Goal: Task Accomplishment & Management: Complete application form

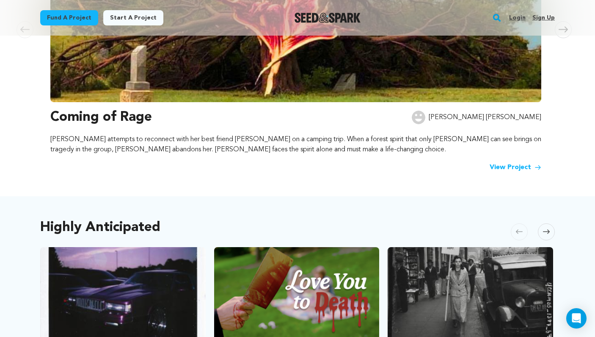
scroll to position [216, 0]
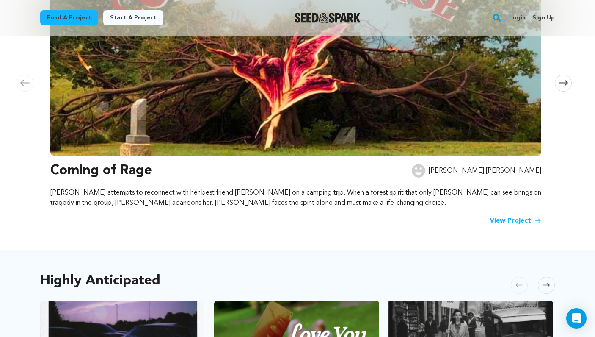
click at [517, 21] on link "Login" at bounding box center [517, 18] width 17 height 14
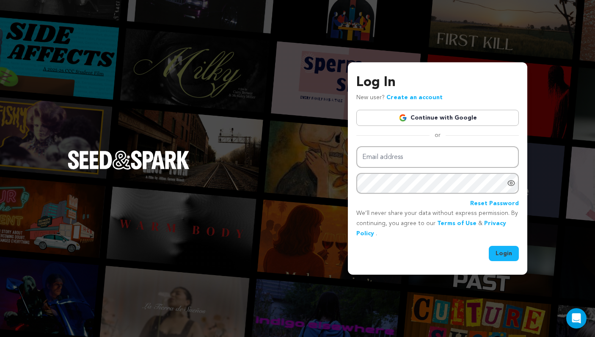
click at [436, 122] on link "Continue with Google" at bounding box center [437, 118] width 163 height 16
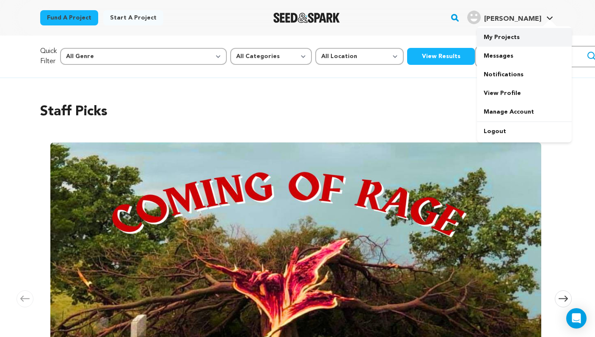
click at [519, 34] on link "My Projects" at bounding box center [524, 37] width 95 height 19
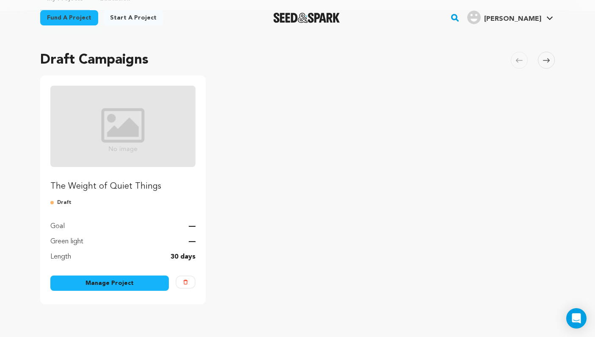
scroll to position [49, 0]
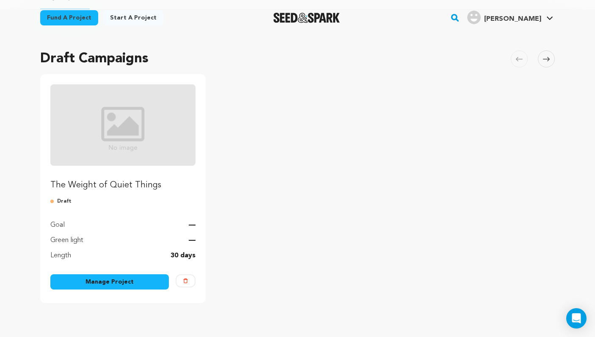
click at [133, 279] on link "Manage Project" at bounding box center [109, 281] width 119 height 15
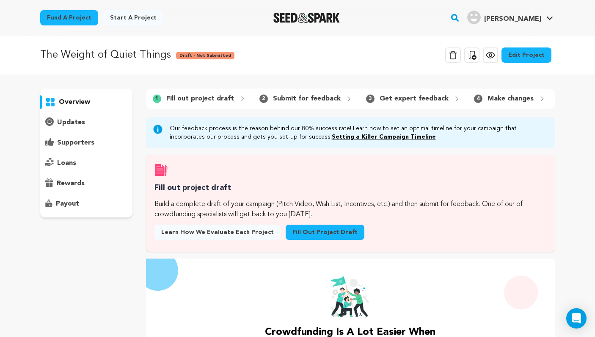
click at [303, 228] on link "Fill out project draft" at bounding box center [325, 231] width 79 height 15
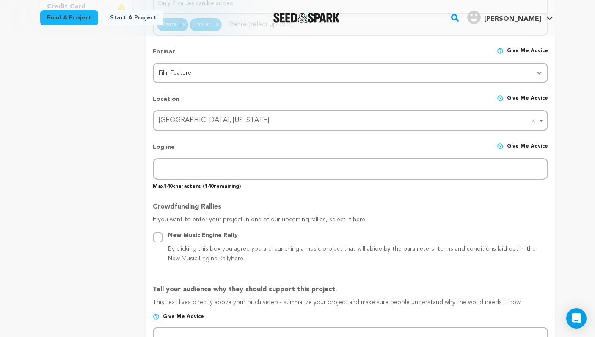
scroll to position [302, 0]
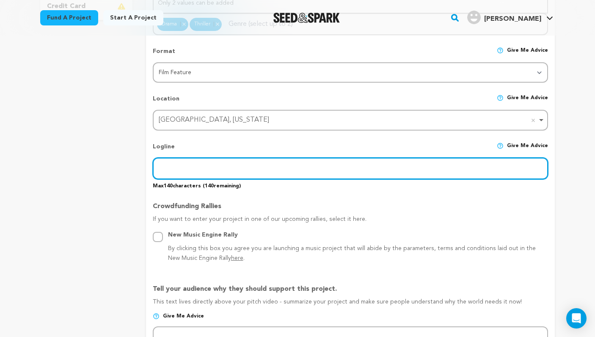
click at [262, 175] on input "text" at bounding box center [350, 169] width 395 height 22
paste input "A young woman’s hopes for a quiet birthday getaway with her fiancé spoils when …"
type input "A young woman’s hopes for a quiet birthday getaway with her fiancé spoils when …"
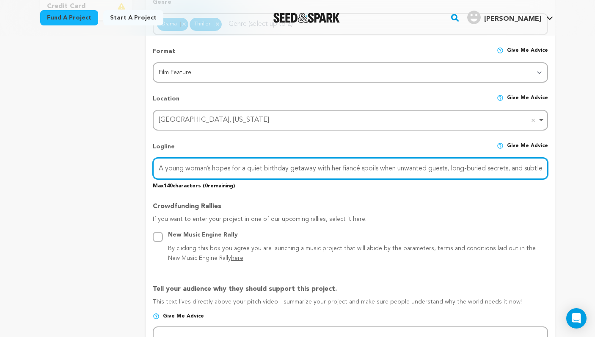
click at [327, 164] on input "A young woman’s hopes for a quiet birthday getaway with her fiancé spoils when …" at bounding box center [350, 169] width 395 height 22
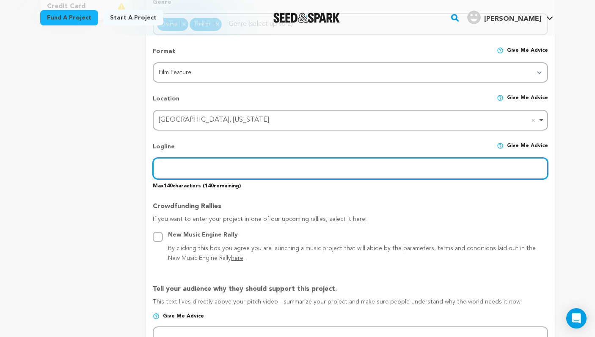
paste input "A young woman's quiet birthday getaway spoils when unwanted guests and buried s…"
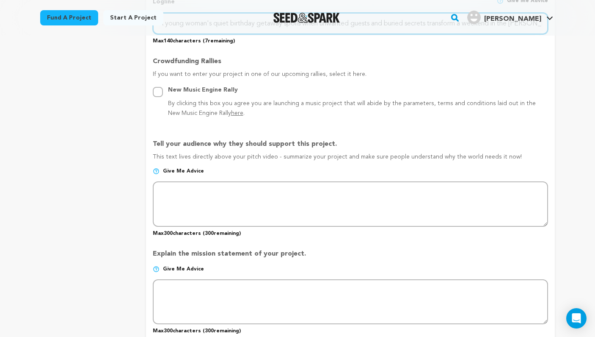
scroll to position [450, 0]
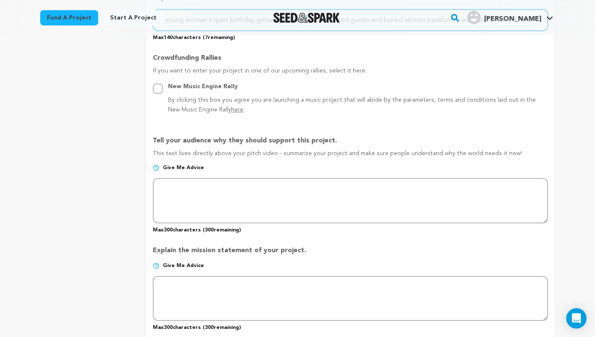
type input "A young woman's quiet birthday getaway spoils when unwanted guests and buried s…"
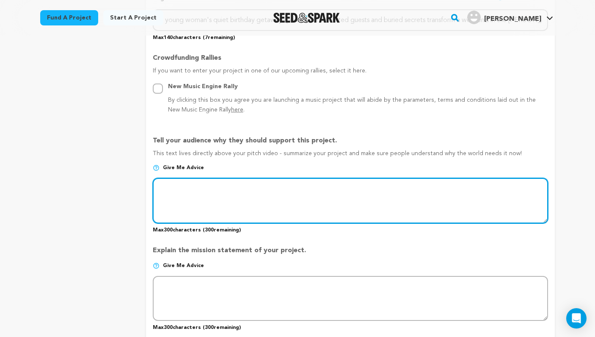
click at [207, 192] on textarea at bounding box center [350, 200] width 395 height 45
paste textarea ""The Weight of Quiet Things" is more than a film—it's a movement to take the co…"
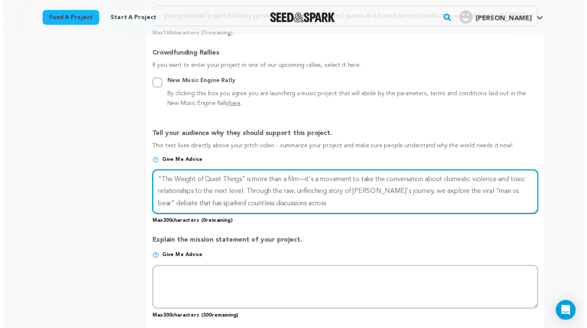
scroll to position [458, 0]
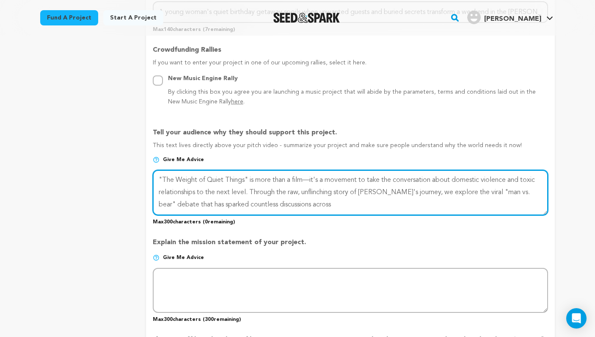
drag, startPoint x: 304, startPoint y: 201, endPoint x: 148, endPoint y: 169, distance: 159.0
click at [148, 169] on form "Project Title Project Name The Weight of Quiet Things Project URL Give me advic…" at bounding box center [350, 144] width 409 height 954
paste textarea "explores the viral "man vs. bear" debate through Nora's raw journey, challengin…"
type textarea ""The Weight of Quiet Things" explores the viral "man vs. bear" debate through N…"
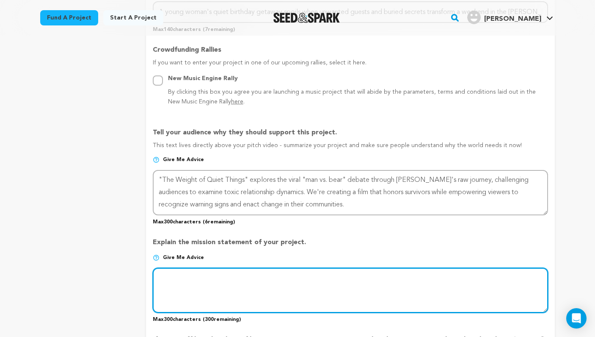
click at [189, 274] on textarea at bounding box center [350, 290] width 395 height 45
paste textarea ""The Weight of Quiet Things" explores the viral "man vs. bear" debate through N…"
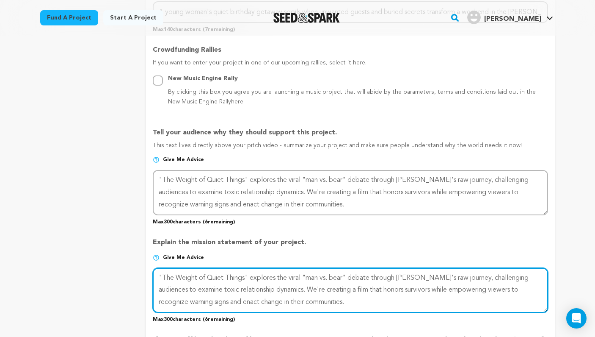
type textarea ""The Weight of Quiet Things" explores the viral "man vs. bear" debate through N…"
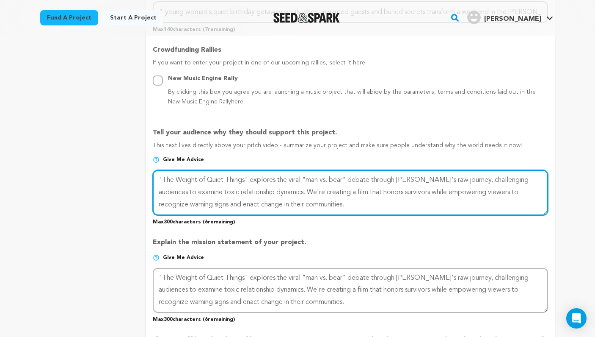
drag, startPoint x: 333, startPoint y: 202, endPoint x: 136, endPoint y: 175, distance: 199.0
click at [136, 175] on div "project story team social media video & images campaign incentives wishlist" at bounding box center [297, 144] width 515 height 980
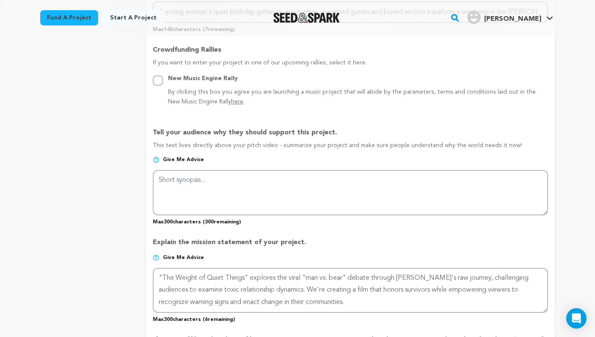
click at [238, 0] on div "Fund a project Start a project Search" at bounding box center [298, 18] width 542 height 36
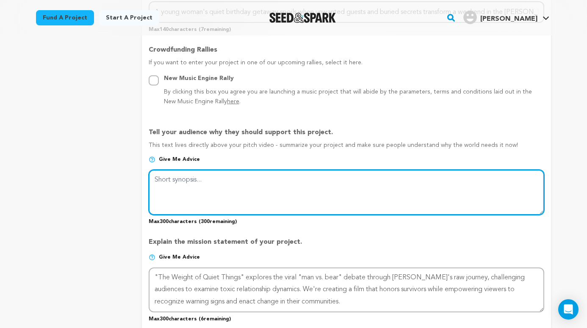
click at [184, 175] on textarea at bounding box center [346, 192] width 395 height 45
paste textarea "Nora's birthday camping trip with fiancé Alex becomes a nightmare when his coll…"
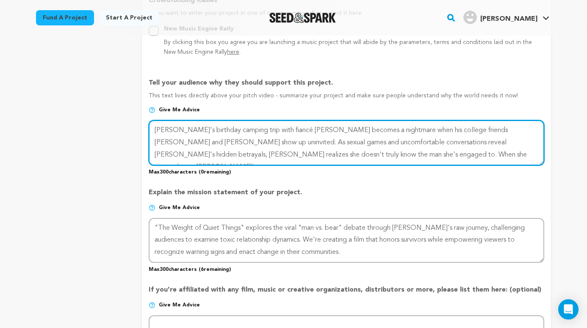
scroll to position [510, 0]
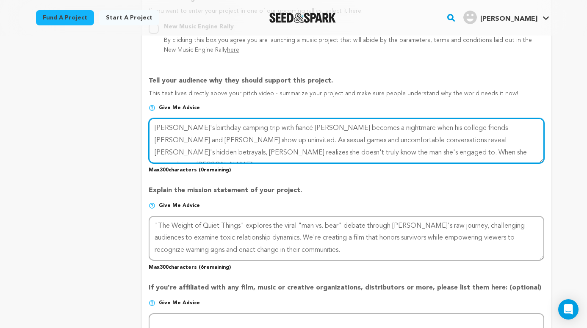
click at [154, 122] on textarea at bounding box center [346, 140] width 395 height 45
click at [364, 149] on textarea at bounding box center [346, 140] width 395 height 45
type textarea "Nora's birthday camping trip with fiancé Alex becomes a nightmare when his coll…"
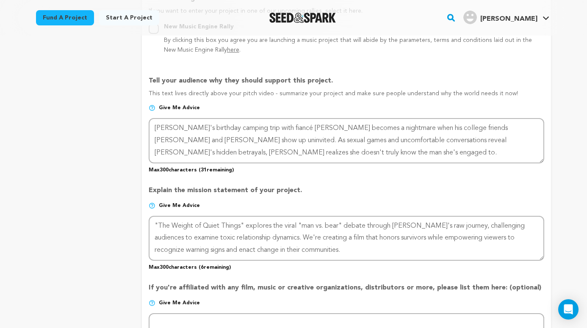
click at [395, 179] on div "Explain the mission statement of your project. Give me advice Max 300 character…" at bounding box center [346, 225] width 395 height 92
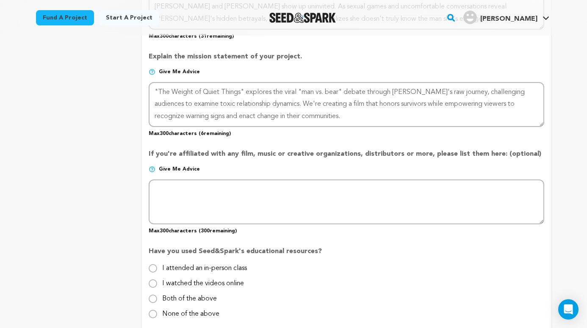
scroll to position [645, 0]
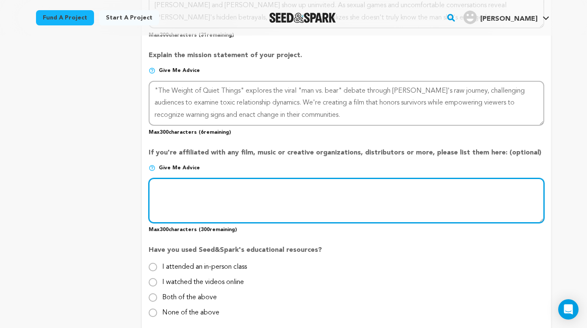
click at [337, 199] on textarea at bounding box center [346, 200] width 395 height 45
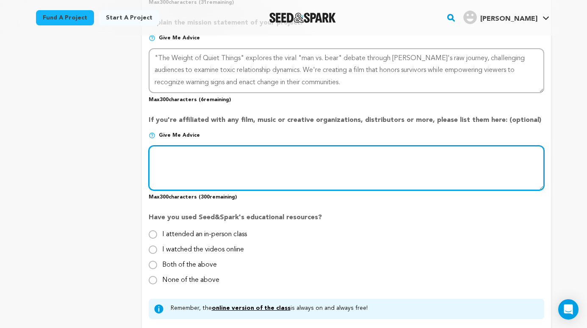
scroll to position [679, 0]
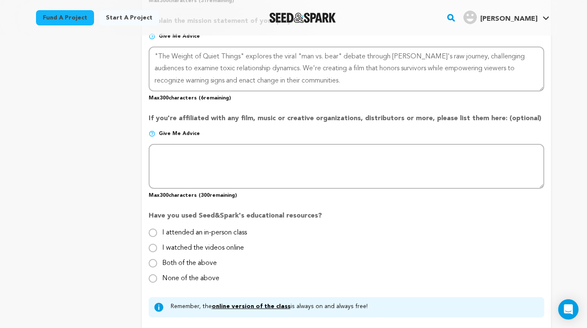
click at [171, 247] on label "I watched the videos online" at bounding box center [203, 245] width 82 height 14
click at [157, 247] on input "I watched the videos online" at bounding box center [153, 248] width 8 height 8
radio input "true"
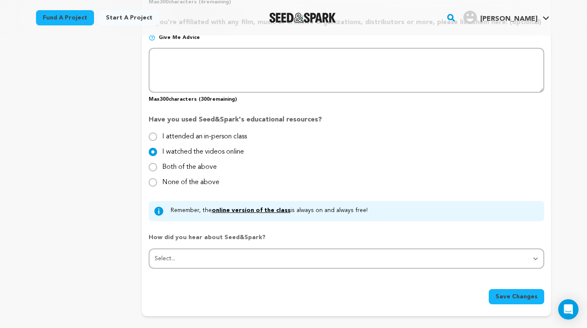
scroll to position [778, 0]
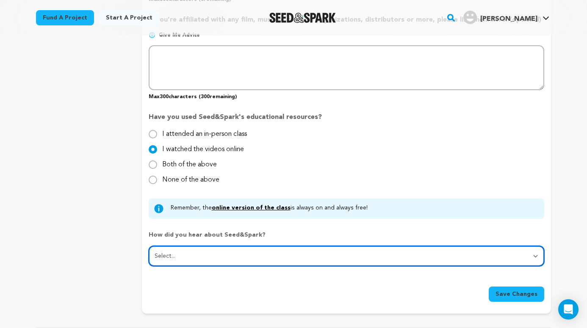
select select "1"
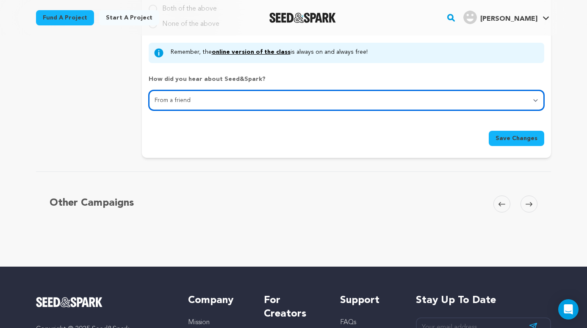
scroll to position [894, 0]
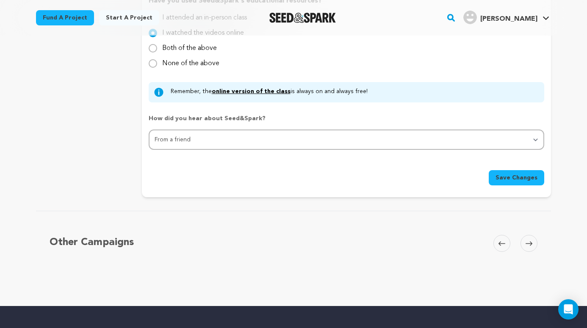
click at [507, 176] on span "Save Changes" at bounding box center [516, 178] width 42 height 8
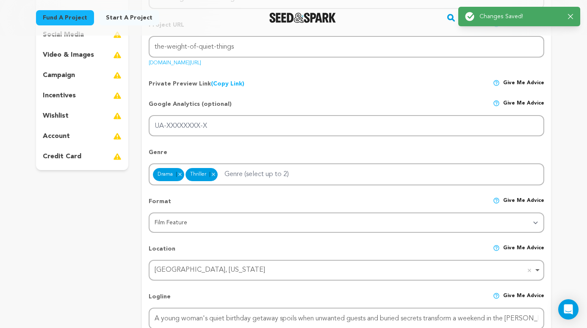
scroll to position [0, 0]
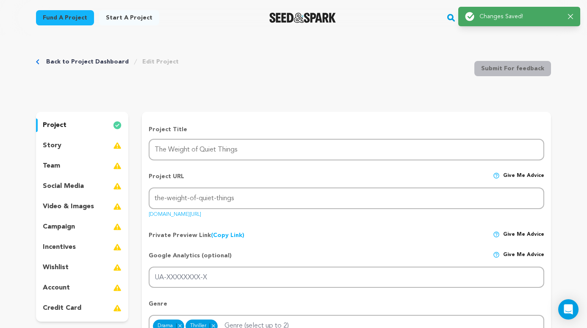
click at [75, 142] on div "story" at bounding box center [82, 146] width 92 height 14
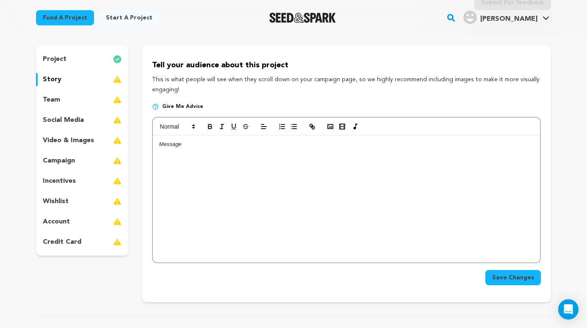
scroll to position [68, 0]
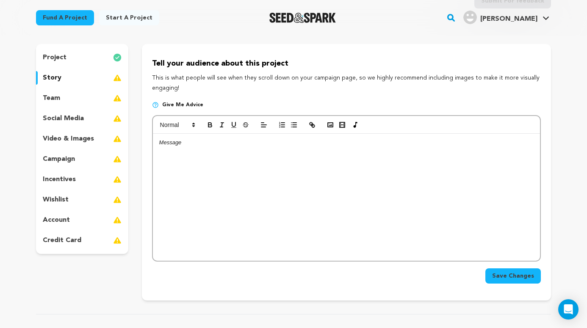
click at [185, 144] on p at bounding box center [346, 143] width 374 height 8
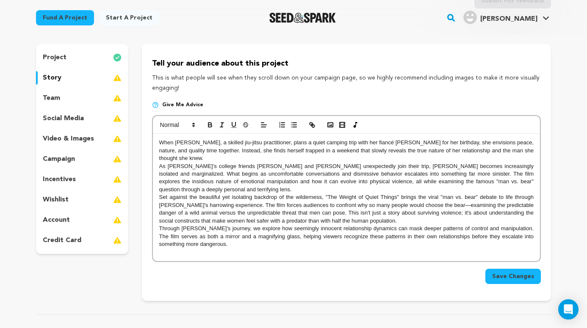
click at [498, 278] on span "Save Changes" at bounding box center [513, 276] width 42 height 8
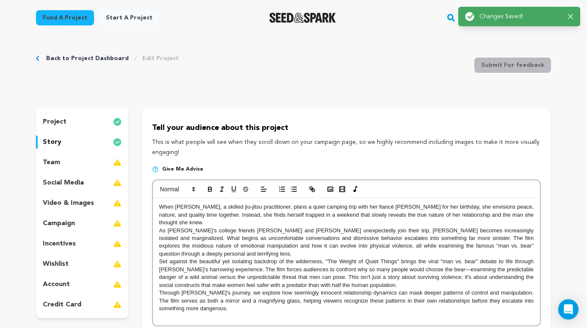
scroll to position [0, 0]
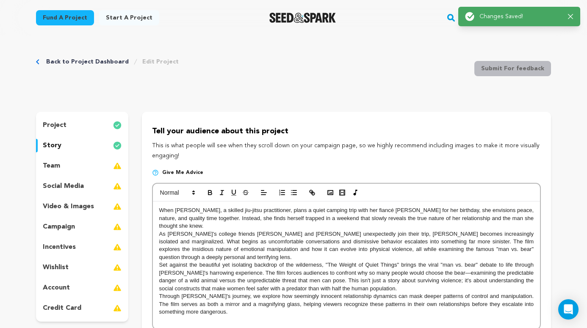
click at [94, 168] on div "team" at bounding box center [82, 166] width 92 height 14
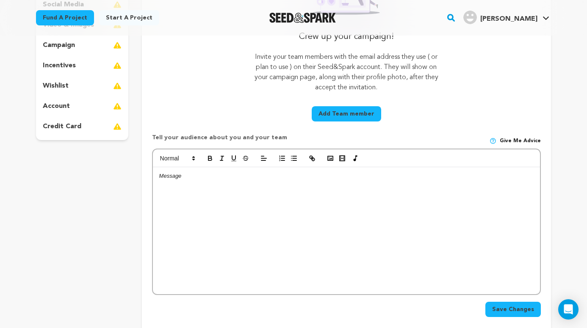
scroll to position [196, 0]
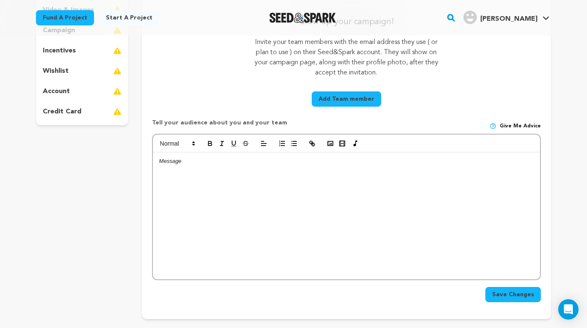
click at [214, 170] on div at bounding box center [346, 215] width 387 height 127
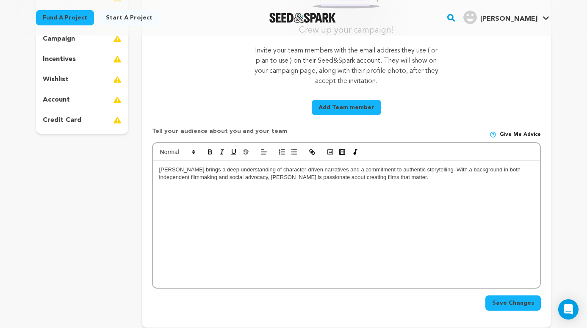
scroll to position [8, 0]
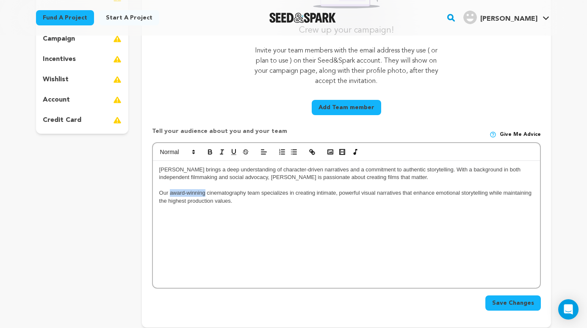
drag, startPoint x: 206, startPoint y: 192, endPoint x: 171, endPoint y: 191, distance: 35.2
click at [171, 191] on span "Our award-winning cinematography team specializes in creating intimate, powerfu…" at bounding box center [346, 197] width 374 height 14
click at [224, 194] on span "Our cinematography team specializes in creating intimate, powerful visual narra…" at bounding box center [341, 197] width 365 height 14
click at [276, 203] on p "Our cinematography team Including Blake Henrie specializes in creating intimate…" at bounding box center [346, 197] width 374 height 16
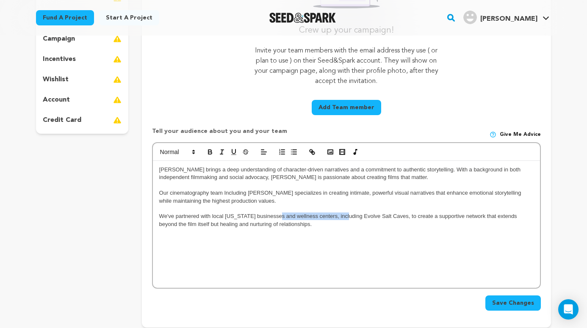
drag, startPoint x: 345, startPoint y: 216, endPoint x: 279, endPoint y: 213, distance: 66.9
click at [279, 213] on span "We've partnered with local Utah businesses and wellness centers, including Evol…" at bounding box center [338, 220] width 359 height 14
drag, startPoint x: 308, startPoint y: 216, endPoint x: 295, endPoint y: 215, distance: 13.1
click at [295, 215] on span "We've partnered with local Utah businesses and Evolve Salt Caves, to create a s…" at bounding box center [345, 220] width 373 height 14
click at [351, 216] on span "We've partnered with local Utah businesses and Evolve Wellness centerCaves, to …" at bounding box center [345, 220] width 372 height 14
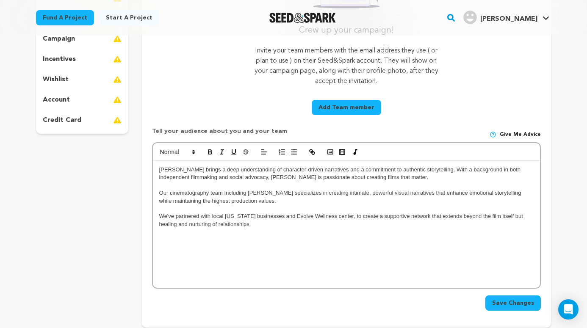
click at [241, 224] on p "We've partnered with local Utah businesses and Evolve Wellness center, to creat…" at bounding box center [346, 221] width 374 height 16
click at [501, 298] on button "Save Changes" at bounding box center [512, 303] width 55 height 15
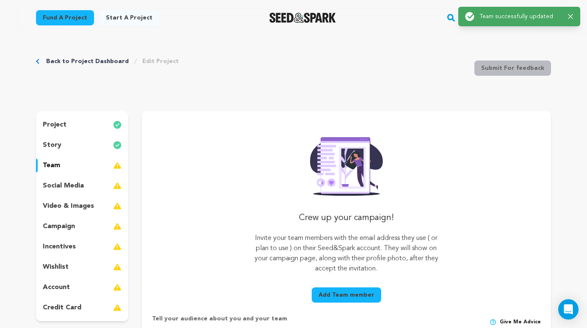
scroll to position [0, 0]
click at [84, 188] on div "social media" at bounding box center [82, 187] width 92 height 14
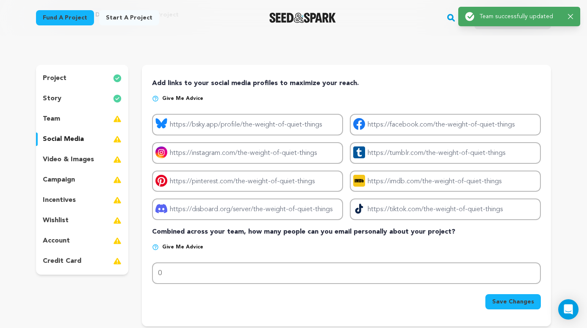
scroll to position [47, 0]
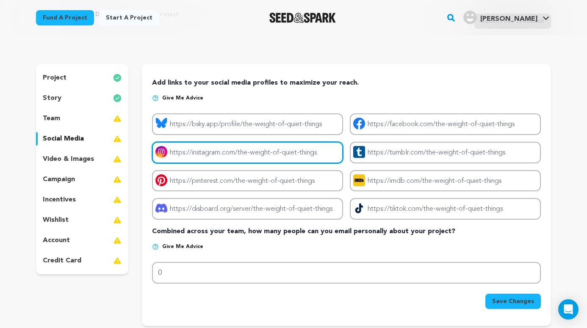
click at [184, 158] on input "Project instagram link" at bounding box center [247, 153] width 191 height 22
paste input "https://www.instagram.com/theweightofquietthings.film/"
type input "https://www.instagram.com/theweightofquietthings.film/"
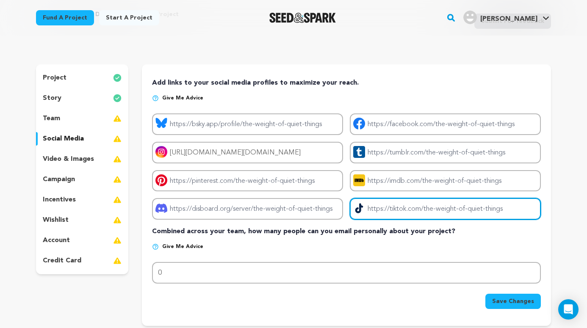
click at [393, 206] on input "Project tiktok link" at bounding box center [445, 209] width 191 height 22
paste input "https://www.tiktok.com/@theweightofquietthings"
type input "https://www.tiktok.com/@theweightofquietthings"
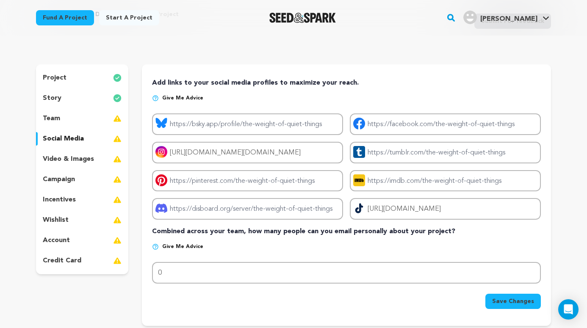
click at [285, 246] on p "Give me advice" at bounding box center [346, 250] width 389 height 14
click at [503, 301] on span "Save Changes" at bounding box center [513, 301] width 42 height 8
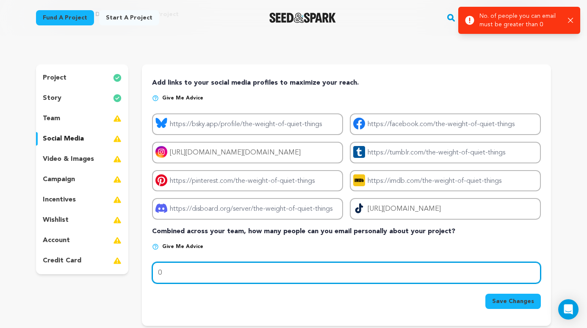
click at [201, 282] on input "0" at bounding box center [346, 273] width 389 height 22
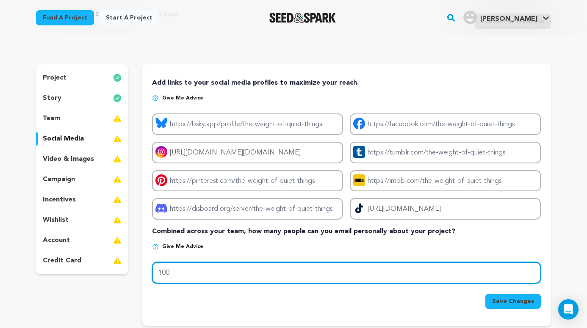
type input "100"
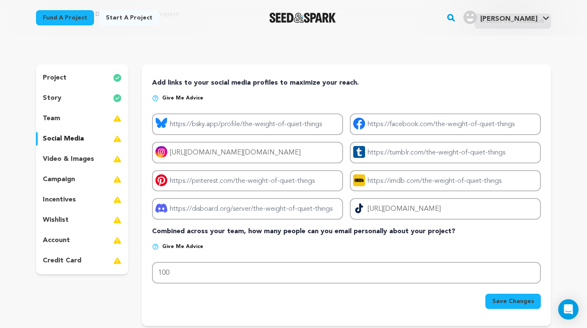
click at [496, 304] on span "Save Changes" at bounding box center [513, 301] width 42 height 8
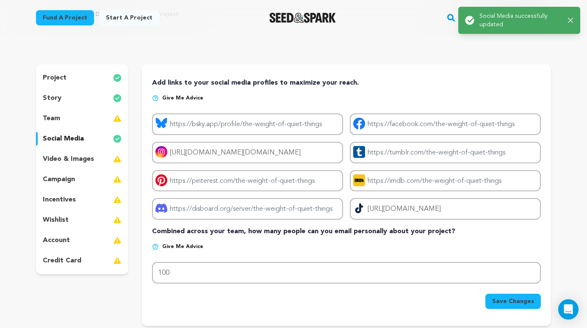
scroll to position [0, 0]
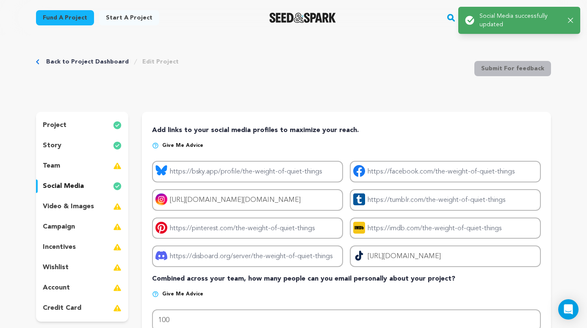
click at [102, 169] on div "team" at bounding box center [82, 166] width 92 height 14
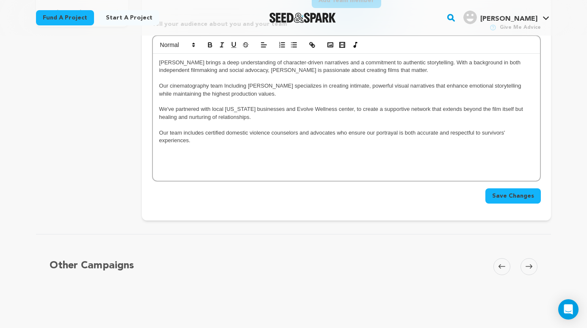
scroll to position [271, 0]
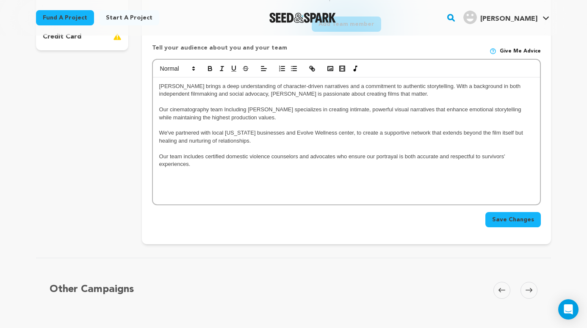
click at [489, 221] on button "Save Changes" at bounding box center [512, 219] width 55 height 15
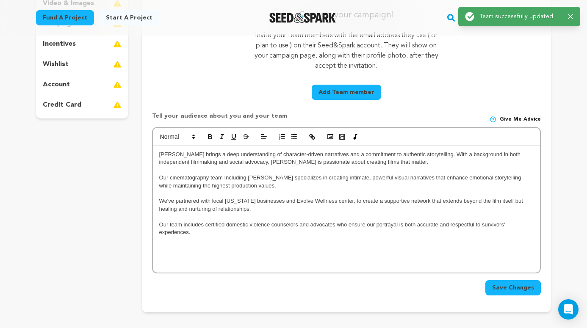
scroll to position [0, 0]
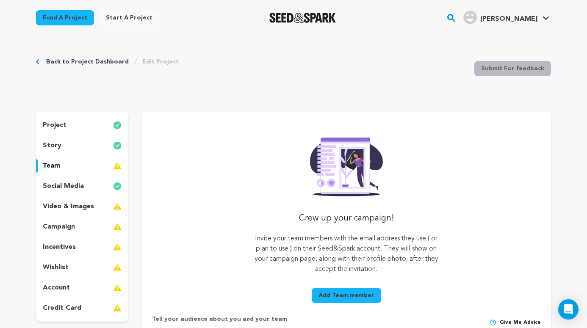
click at [85, 159] on div "project story team social media video & images campaign incentives wishlist acc…" at bounding box center [82, 217] width 92 height 210
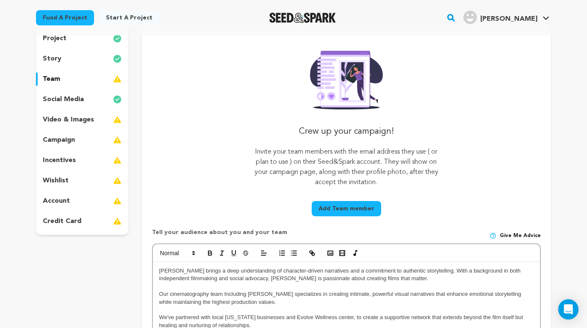
scroll to position [91, 0]
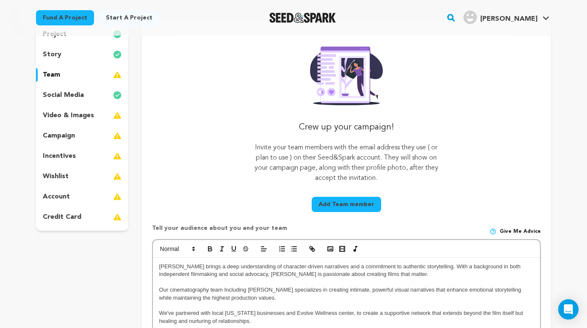
click at [343, 209] on button "Add Team member" at bounding box center [346, 204] width 69 height 15
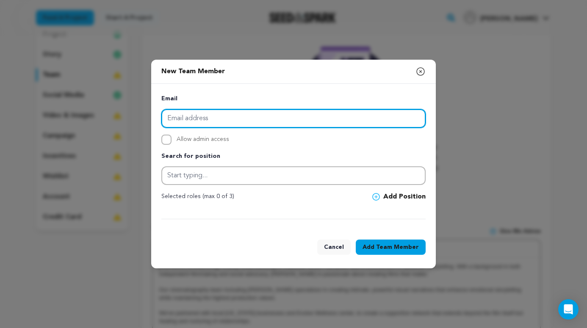
click at [220, 122] on input "email" at bounding box center [293, 118] width 264 height 19
type input "writenownolan@gmail.com"
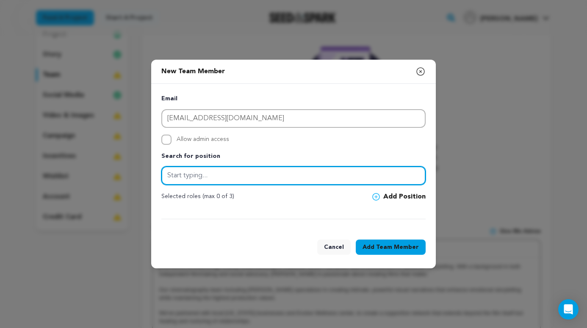
click at [210, 174] on input "text" at bounding box center [293, 175] width 264 height 19
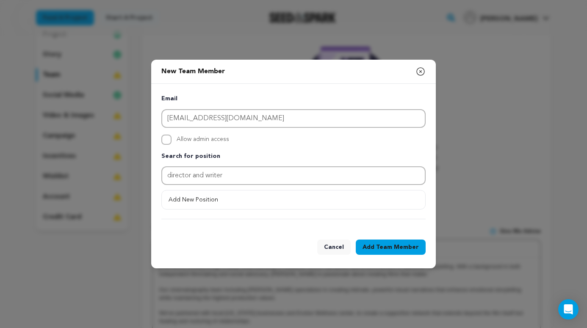
click at [392, 242] on button "Add Team Member" at bounding box center [391, 247] width 70 height 15
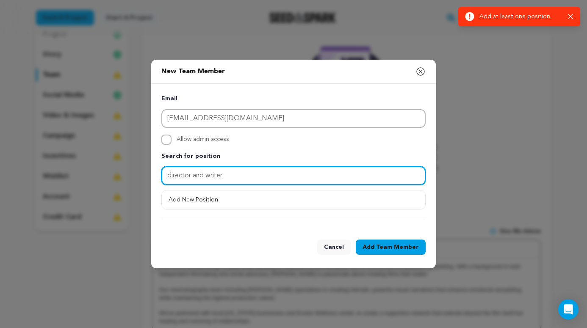
click at [346, 184] on input "director and writer" at bounding box center [293, 175] width 264 height 19
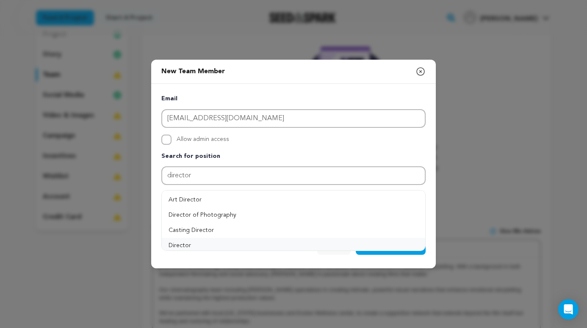
click at [238, 243] on button "Director" at bounding box center [293, 245] width 263 height 15
type input "Director"
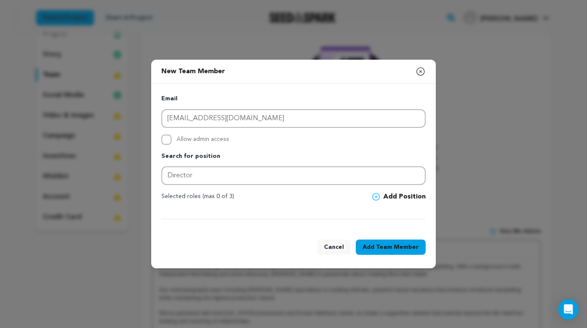
click at [406, 192] on button "Add Position" at bounding box center [398, 197] width 53 height 10
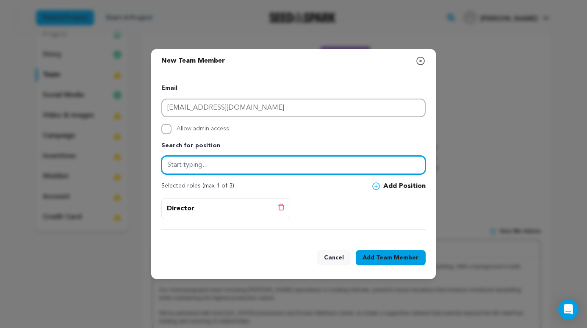
click at [324, 171] on input "text" at bounding box center [293, 165] width 264 height 19
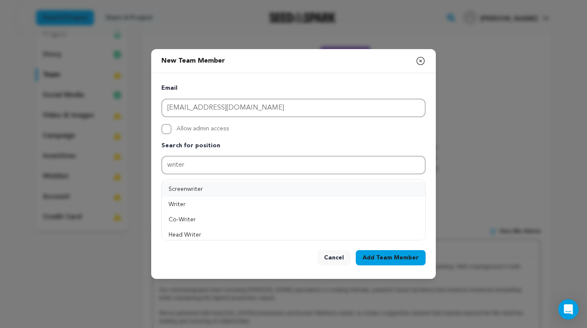
click at [206, 189] on button "Screenwriter" at bounding box center [293, 189] width 263 height 15
type input "Screenwriter"
click at [400, 187] on button "Add Position" at bounding box center [398, 186] width 53 height 10
click at [388, 252] on button "Add Team Member" at bounding box center [391, 257] width 70 height 15
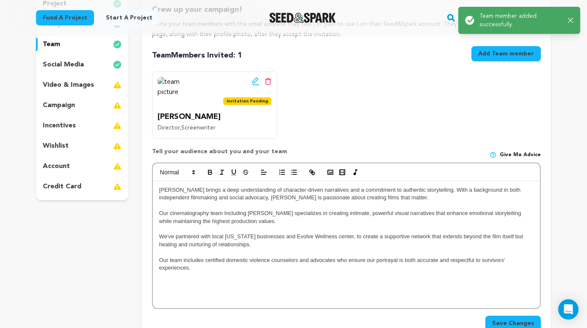
scroll to position [119, 0]
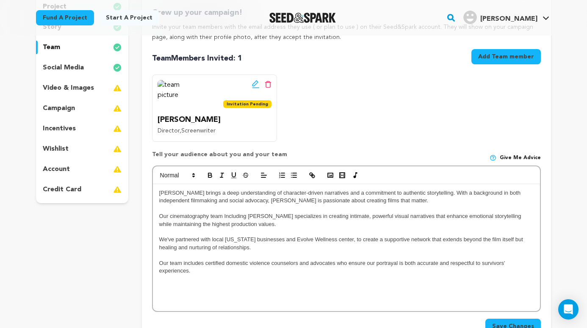
click at [496, 61] on button "Add Team member" at bounding box center [505, 56] width 69 height 15
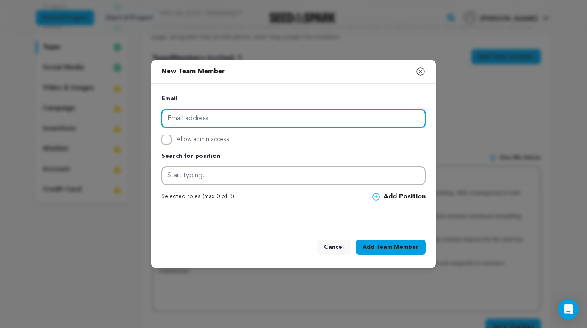
click at [398, 115] on input "email" at bounding box center [293, 118] width 264 height 19
type input "o"
type input "wilkinson.olivia.k@gmail.com"
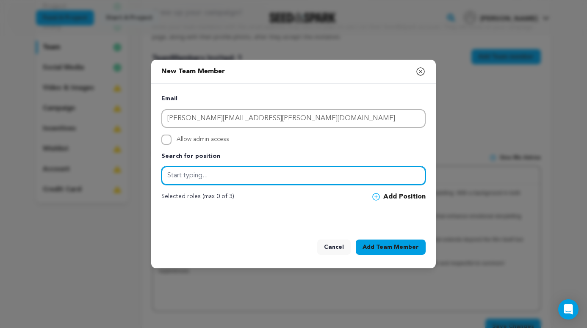
click at [182, 175] on input "text" at bounding box center [293, 175] width 264 height 19
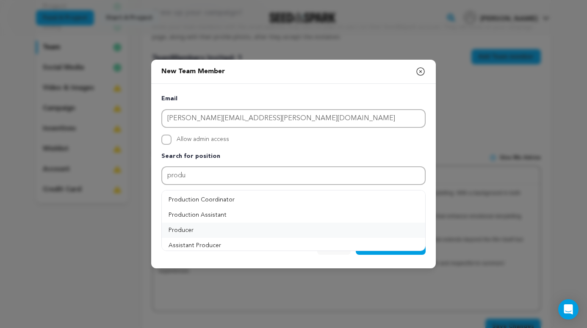
click at [221, 229] on button "Producer" at bounding box center [293, 230] width 263 height 15
type input "Producer"
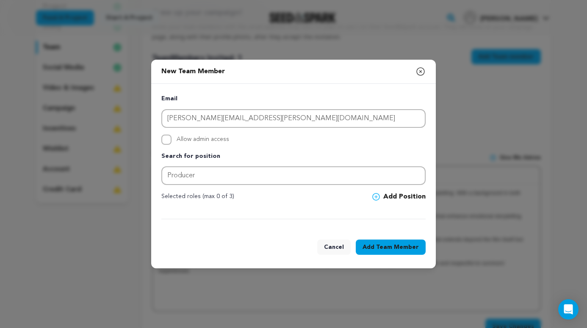
click at [398, 196] on button "Add Position" at bounding box center [398, 197] width 53 height 10
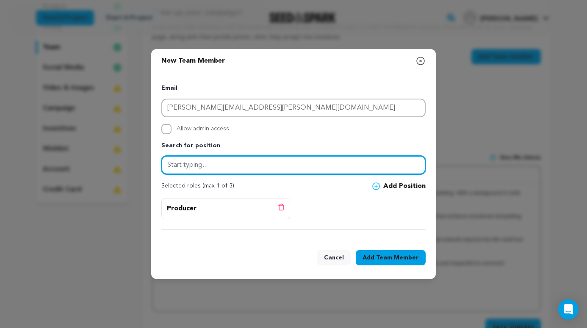
click at [228, 170] on input "text" at bounding box center [293, 165] width 264 height 19
type input "l"
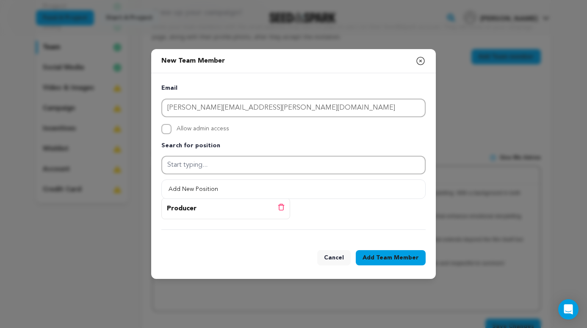
click at [348, 218] on div "Producer Delete position" at bounding box center [293, 214] width 264 height 32
click at [382, 251] on button "Add Team Member" at bounding box center [391, 257] width 70 height 15
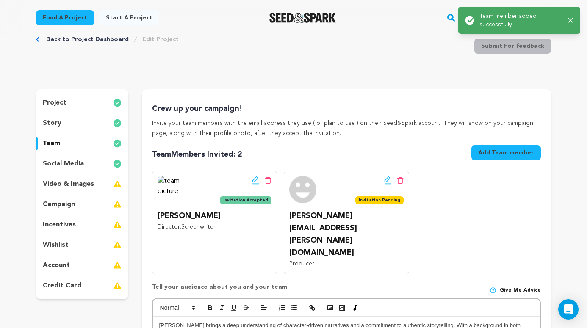
scroll to position [25, 0]
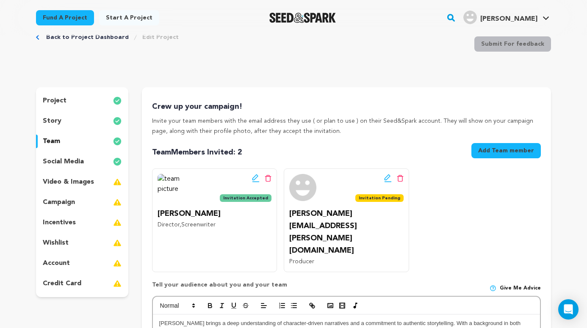
click at [493, 153] on button "Add Team member" at bounding box center [505, 150] width 69 height 15
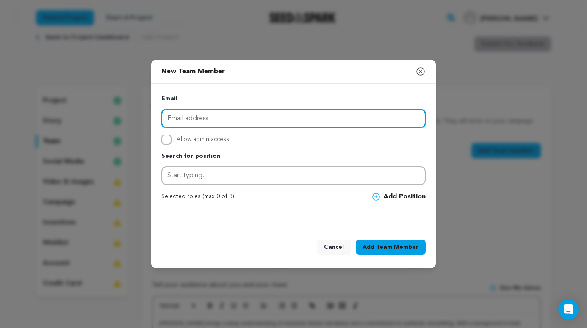
click at [322, 122] on input "email" at bounding box center [293, 118] width 264 height 19
type input "ryliebolen@gmail.com"
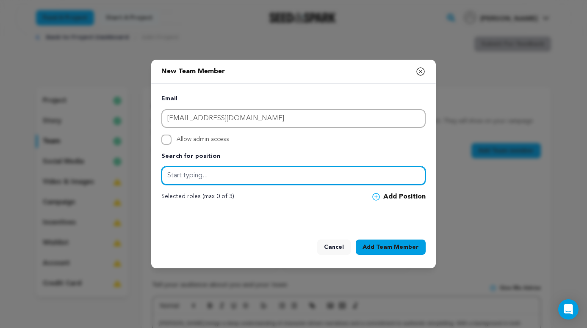
click at [195, 174] on input "text" at bounding box center [293, 175] width 264 height 19
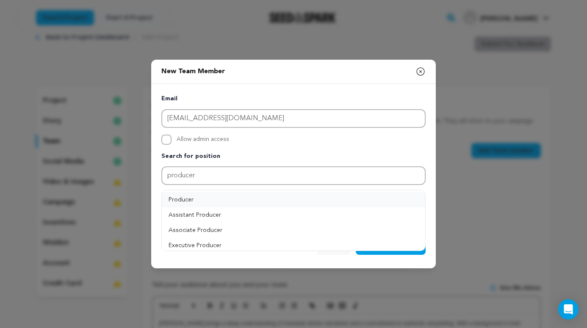
click at [216, 204] on button "Producer" at bounding box center [293, 199] width 263 height 15
type input "Producer"
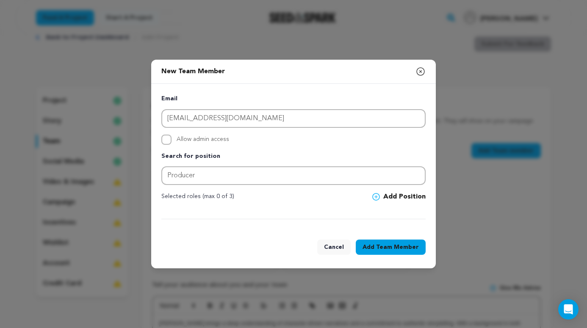
click at [400, 194] on button "Add Position" at bounding box center [398, 197] width 53 height 10
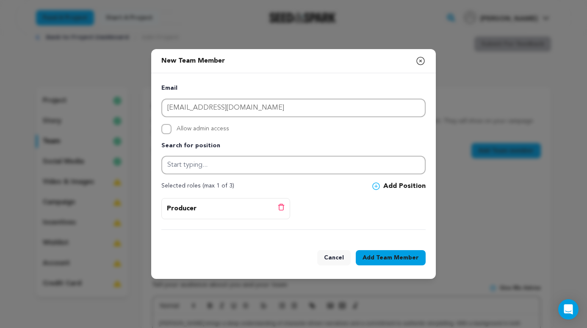
click at [396, 257] on span "Team Member" at bounding box center [397, 258] width 43 height 8
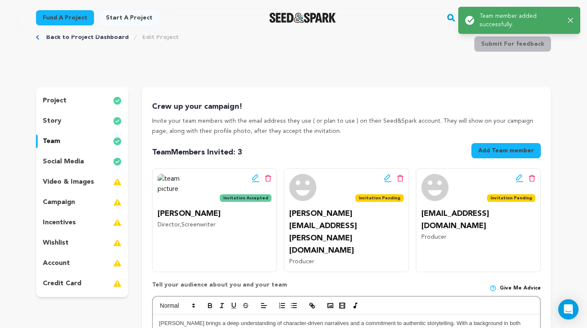
scroll to position [0, 0]
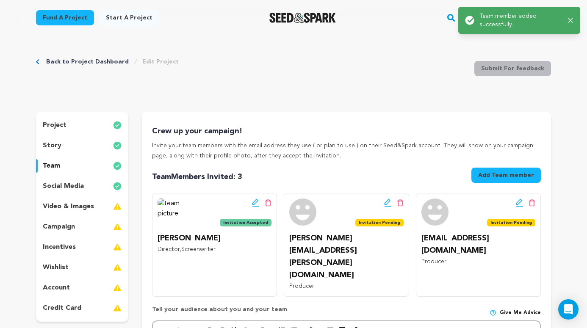
click at [504, 177] on button "Add Team member" at bounding box center [505, 175] width 69 height 15
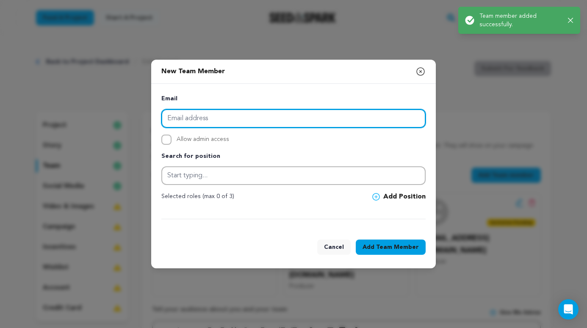
click at [338, 113] on input "email" at bounding box center [293, 118] width 264 height 19
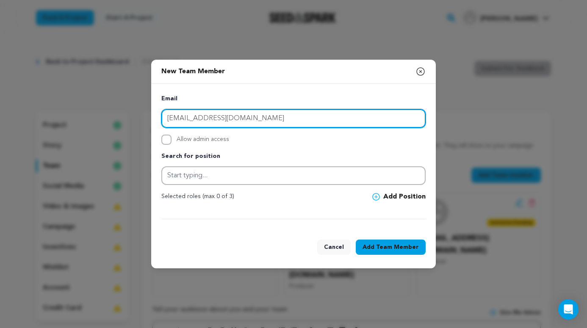
type input "avidmedia4@gmail.com"
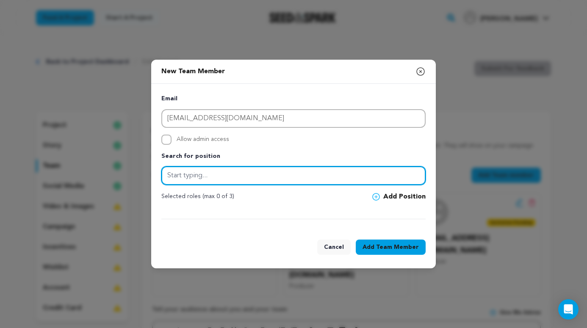
click at [326, 175] on input "text" at bounding box center [293, 175] width 264 height 19
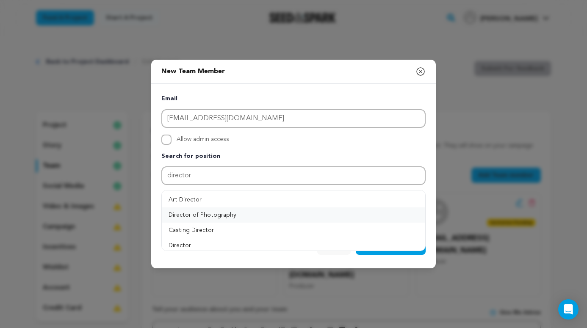
click at [252, 216] on button "Director of Photography" at bounding box center [293, 214] width 263 height 15
type input "Director of Photography"
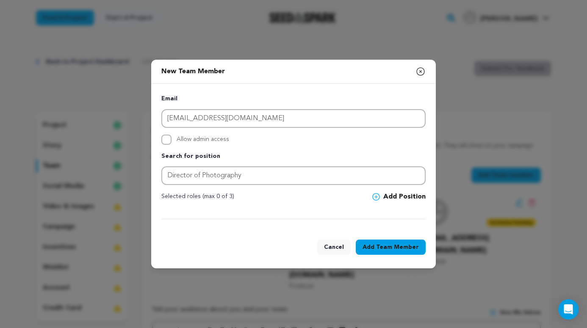
click at [398, 198] on button "Add Position" at bounding box center [398, 197] width 53 height 10
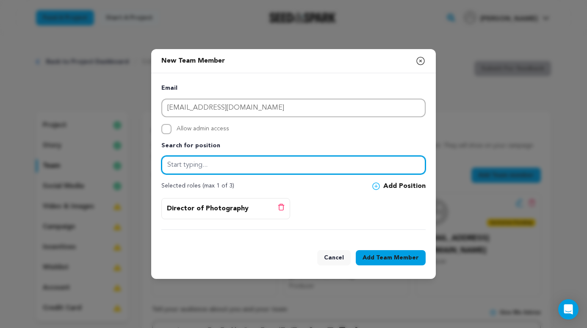
click at [238, 163] on input "text" at bounding box center [293, 165] width 264 height 19
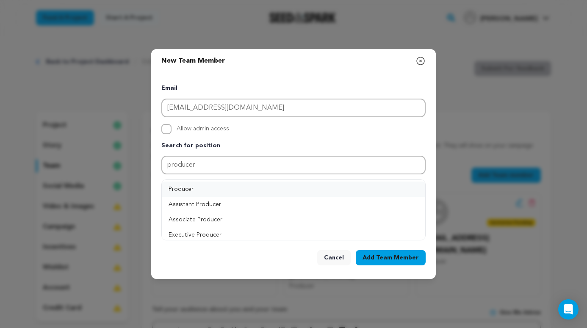
click at [245, 185] on button "Producer" at bounding box center [293, 189] width 263 height 15
type input "Producer"
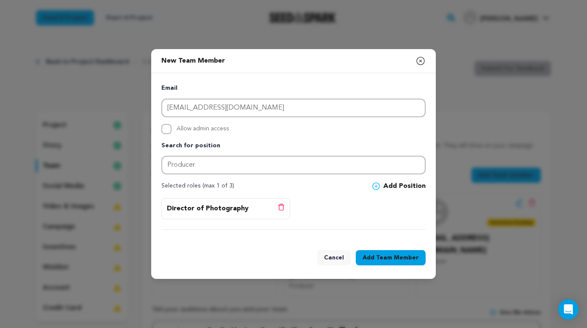
click at [407, 190] on button "Add Position" at bounding box center [398, 186] width 53 height 10
click at [399, 259] on span "Team Member" at bounding box center [397, 258] width 43 height 8
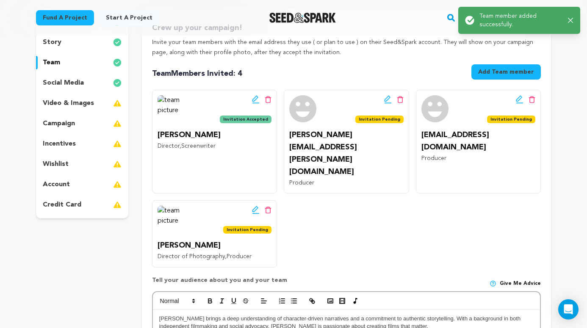
scroll to position [102, 0]
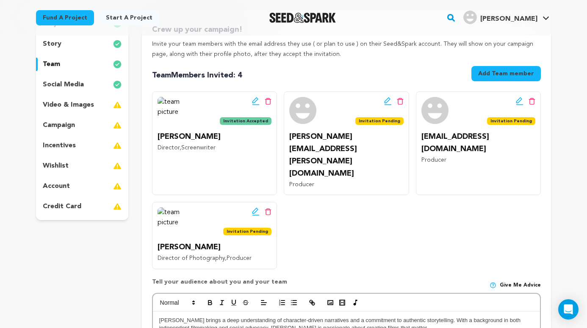
click at [386, 98] on icon at bounding box center [388, 101] width 8 height 8
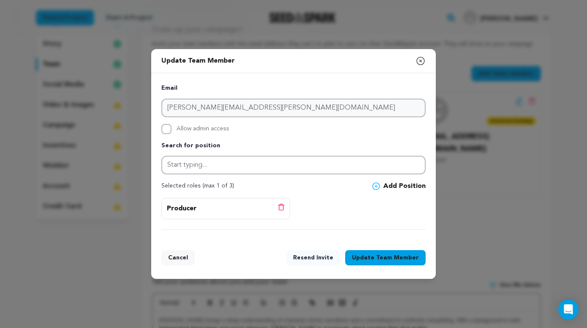
click at [173, 257] on button "Cancel" at bounding box center [177, 257] width 33 height 15
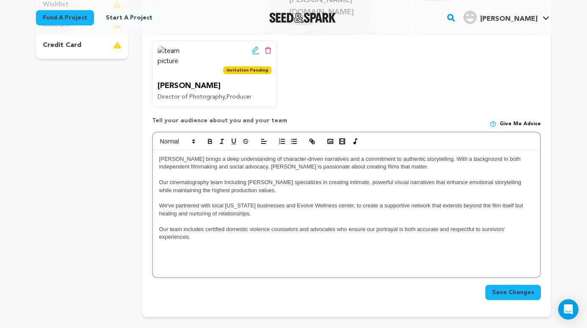
scroll to position [266, 0]
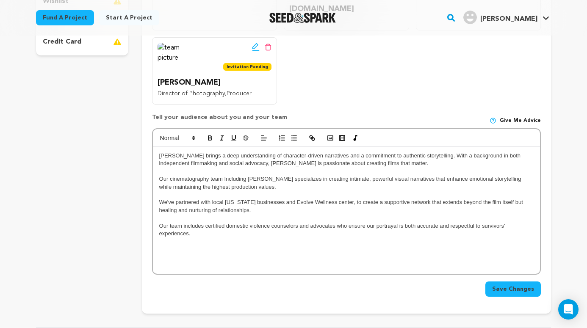
click at [501, 285] on span "Save Changes" at bounding box center [513, 289] width 42 height 8
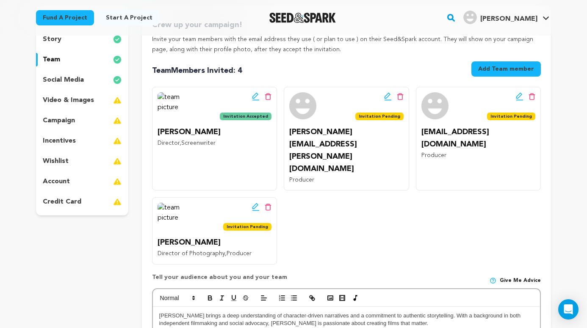
scroll to position [96, 0]
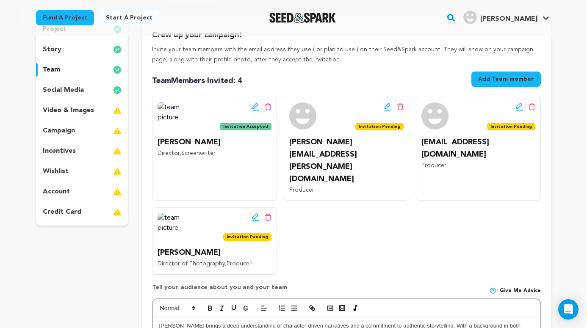
click at [93, 110] on p "video & images" at bounding box center [68, 110] width 51 height 10
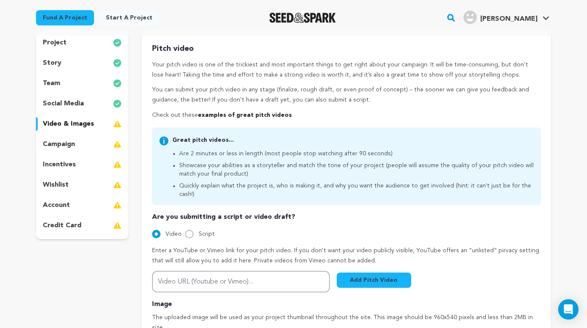
scroll to position [80, 0]
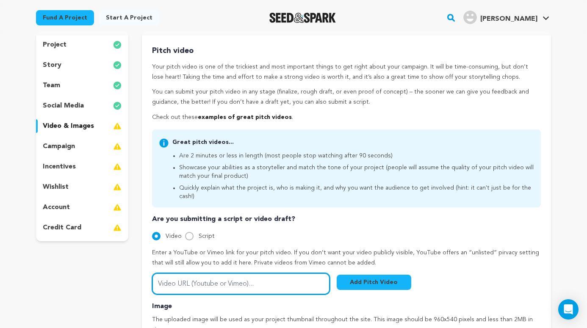
click at [234, 274] on input "Video URL (Youtube or Vimeo)..." at bounding box center [241, 284] width 178 height 22
paste input "https://youtu.be/_btAKaOwErc"
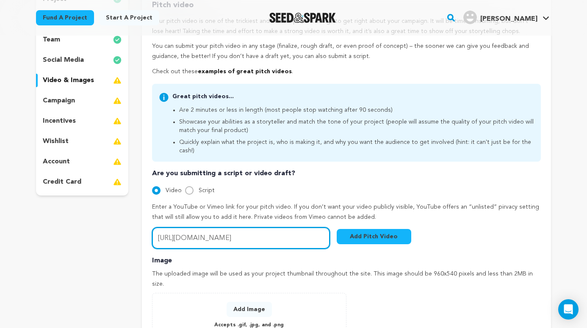
scroll to position [127, 0]
type input "https://youtu.be/_btAKaOwErc"
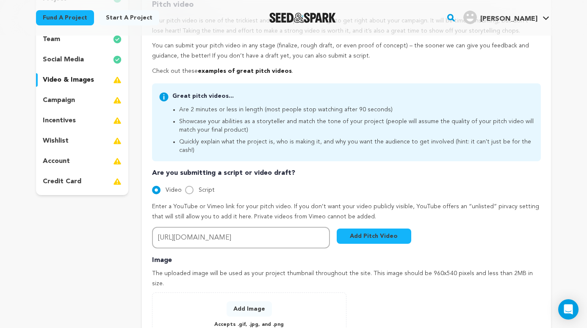
click at [358, 229] on button "Add Pitch Video" at bounding box center [374, 236] width 75 height 15
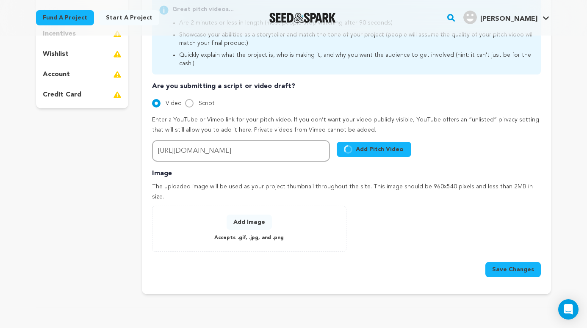
scroll to position [214, 0]
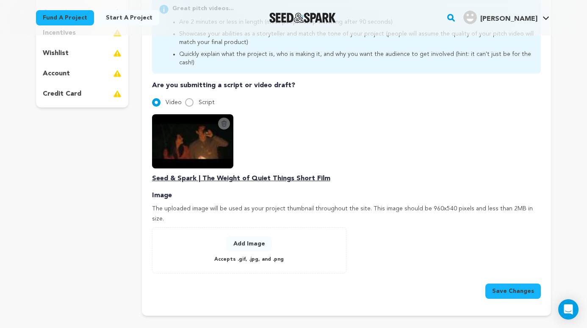
click at [251, 236] on button "Add Image" at bounding box center [249, 243] width 45 height 15
click at [253, 236] on button "Add Image" at bounding box center [249, 243] width 45 height 15
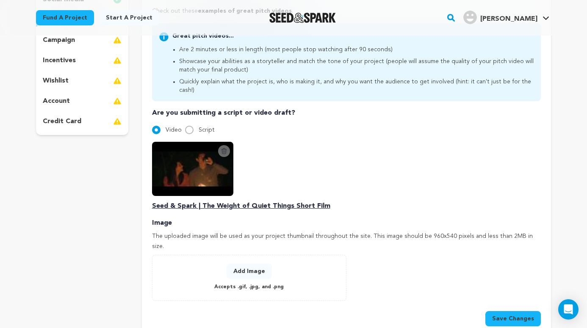
scroll to position [192, 0]
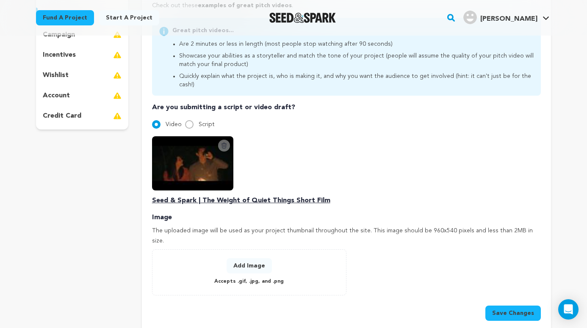
click at [260, 258] on button "Add Image" at bounding box center [249, 265] width 45 height 15
click at [236, 258] on button "Add Image" at bounding box center [249, 265] width 45 height 15
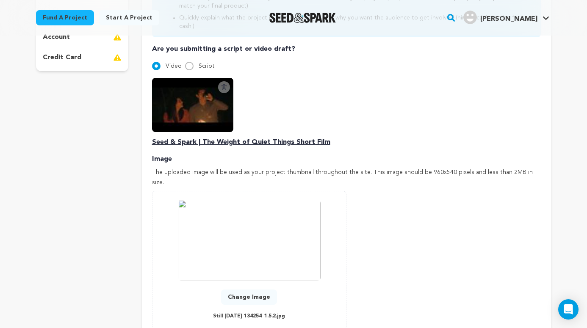
scroll to position [260, 0]
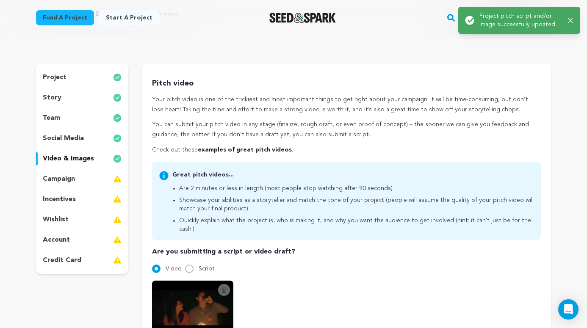
scroll to position [110, 0]
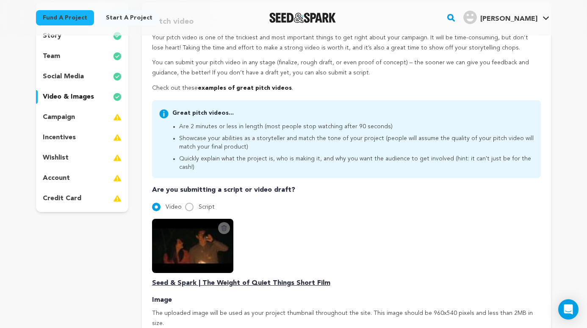
click at [97, 111] on div "campaign" at bounding box center [82, 118] width 92 height 14
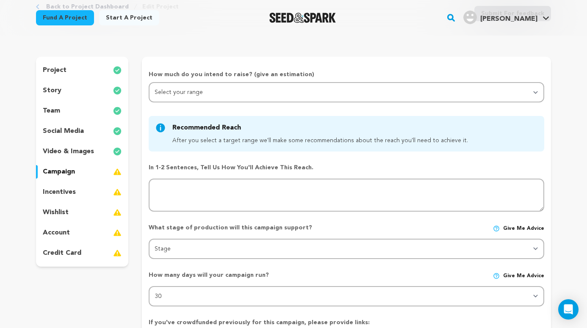
scroll to position [53, 0]
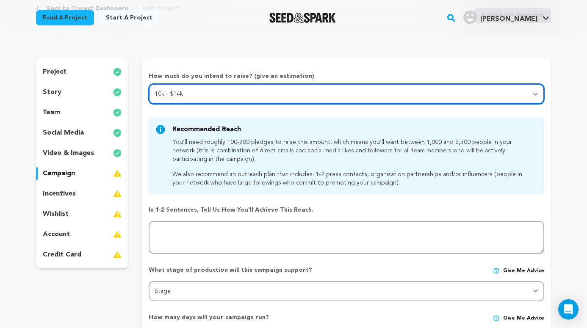
select select "3"
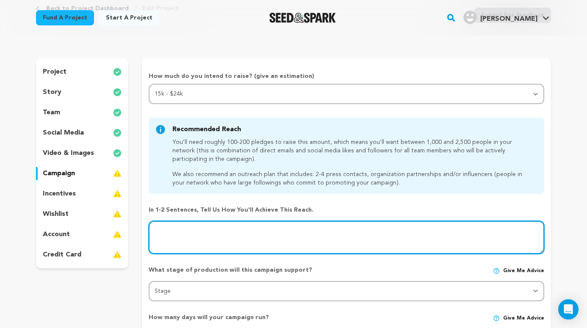
click at [251, 228] on textarea at bounding box center [346, 237] width 395 height 33
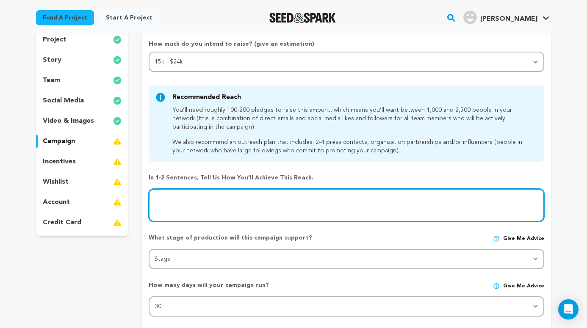
scroll to position [80, 0]
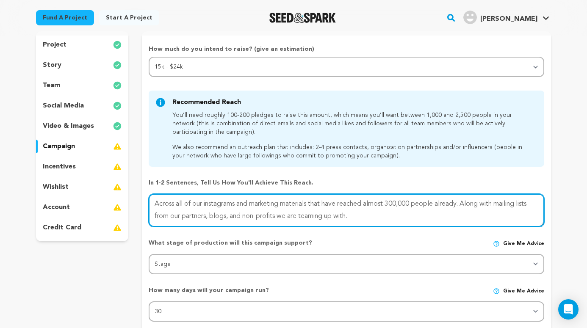
click at [463, 205] on textarea at bounding box center [346, 210] width 395 height 33
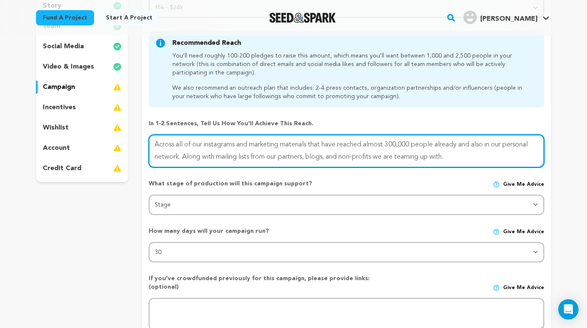
scroll to position [143, 0]
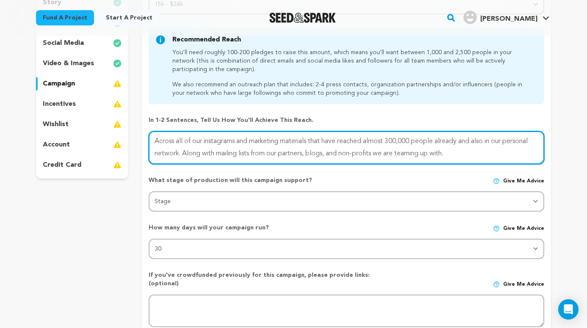
type textarea "Across all of our instagrams and marketing materials that have reached almost 3…"
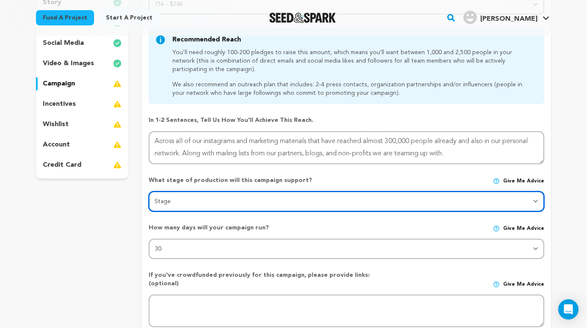
select select "1406"
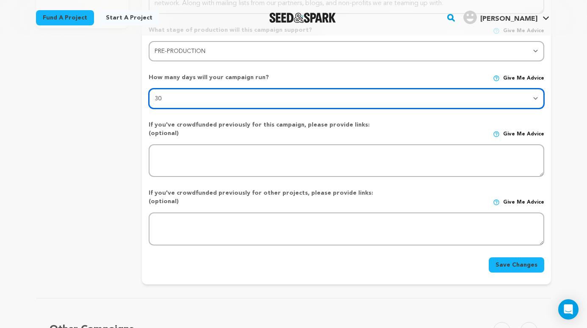
scroll to position [299, 0]
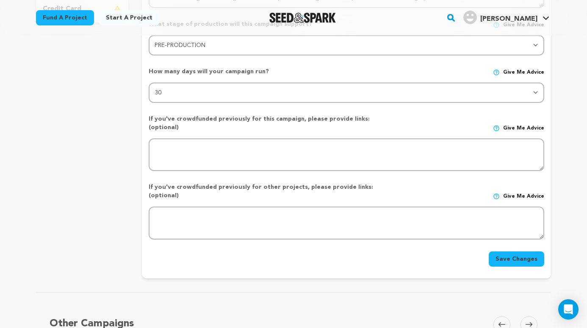
click at [514, 251] on button "Save Changes" at bounding box center [516, 258] width 55 height 15
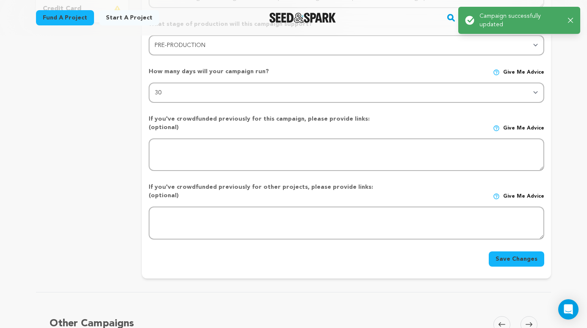
scroll to position [0, 0]
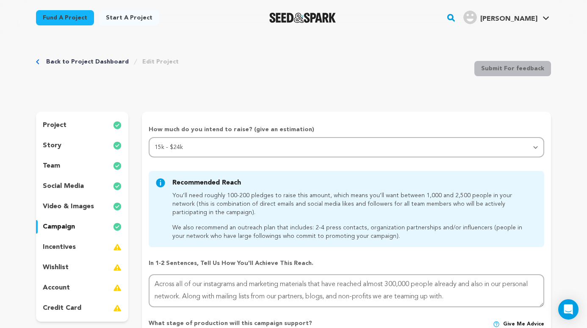
click at [82, 248] on div "incentives" at bounding box center [82, 247] width 92 height 14
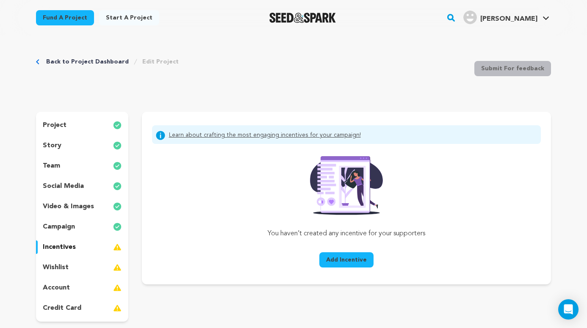
click at [360, 260] on span "Add Incentive" at bounding box center [346, 260] width 41 height 8
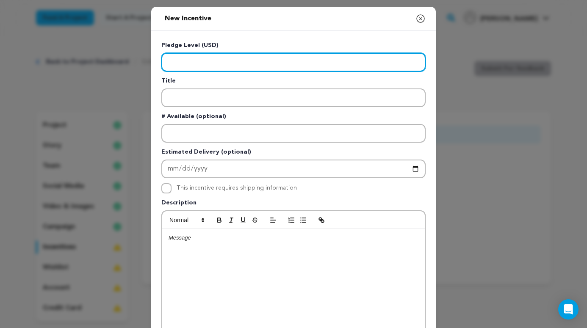
click at [286, 59] on input "Enter level" at bounding box center [293, 62] width 264 height 19
type input "10"
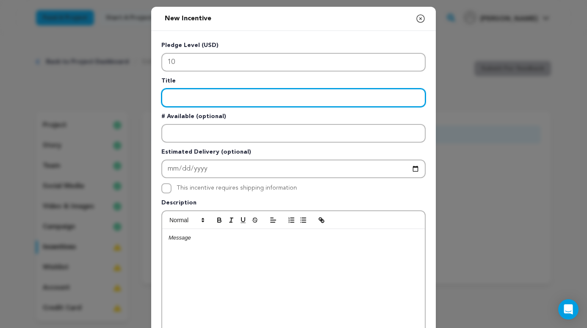
click at [221, 100] on input "Enter title" at bounding box center [293, 97] width 264 height 19
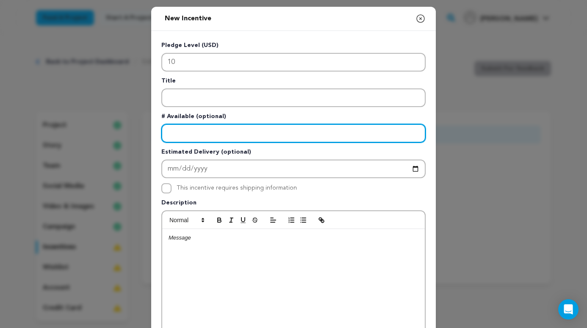
click at [194, 131] on input "Enter number available" at bounding box center [293, 133] width 264 height 19
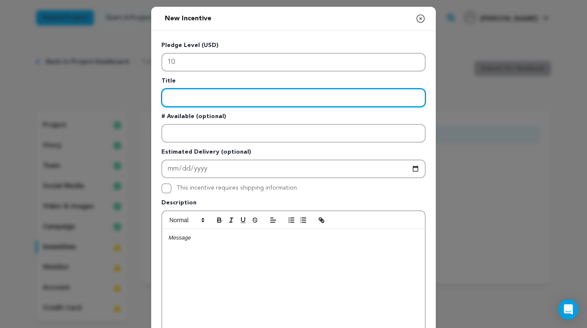
click at [176, 96] on input "Enter title" at bounding box center [293, 97] width 264 height 19
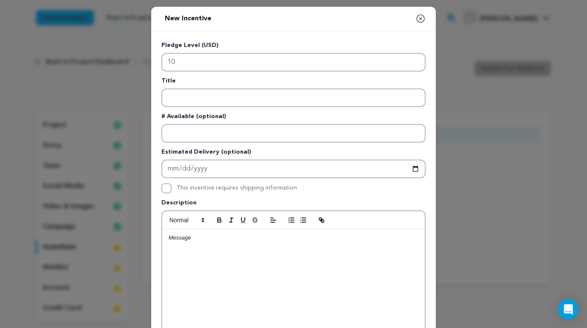
click at [423, 20] on icon "button" at bounding box center [420, 19] width 10 height 10
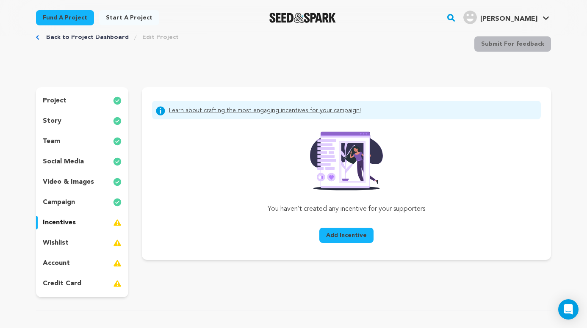
scroll to position [24, 0]
